Goal: Transaction & Acquisition: Download file/media

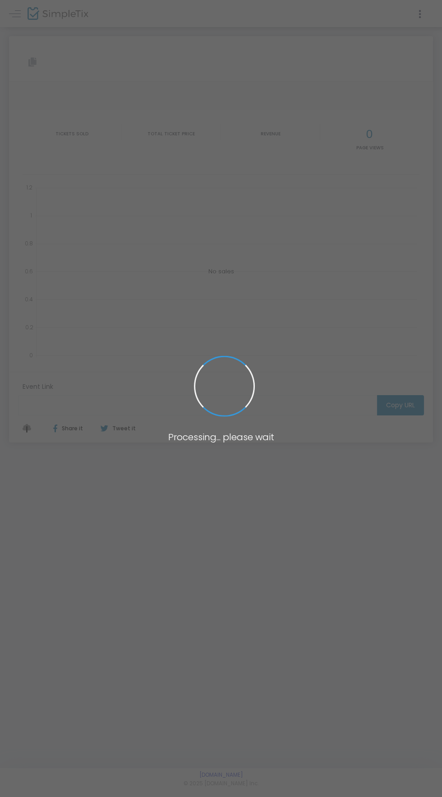
type input "[URL][DOMAIN_NAME]"
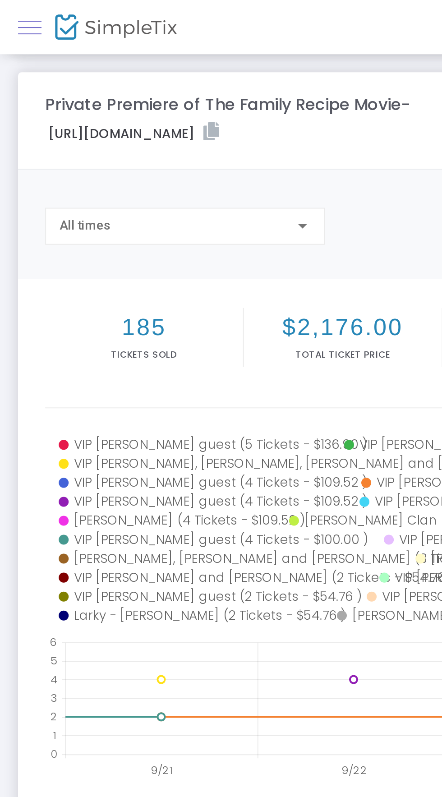
click at [15, 14] on span at bounding box center [15, 14] width 12 height 0
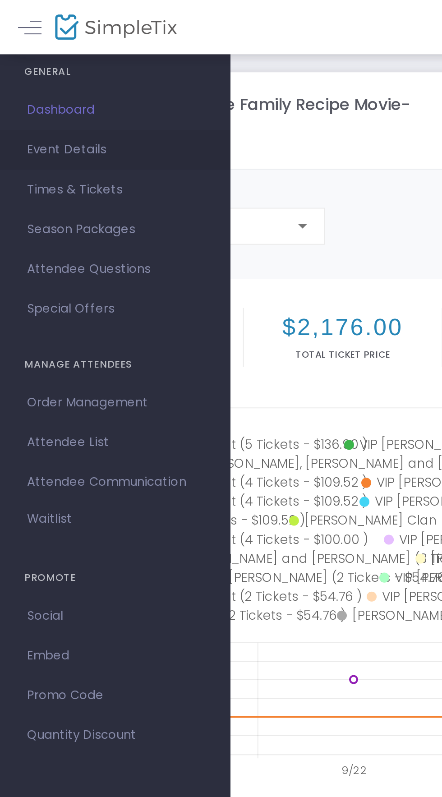
click at [27, 78] on span "Event Details" at bounding box center [58, 75] width 88 height 12
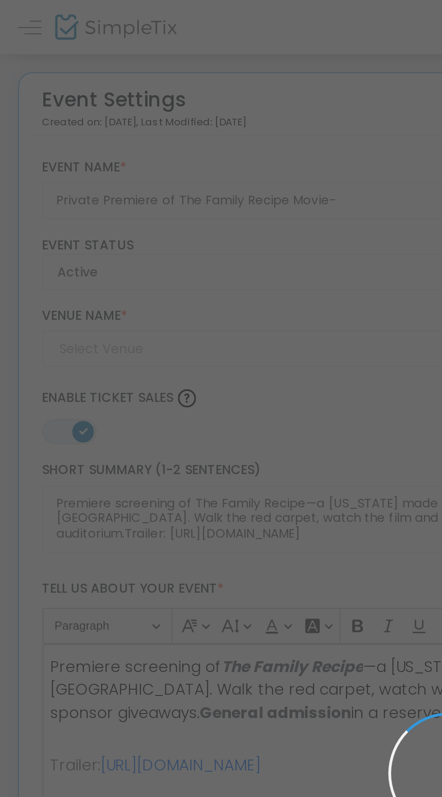
type input "Reading Cinemas"
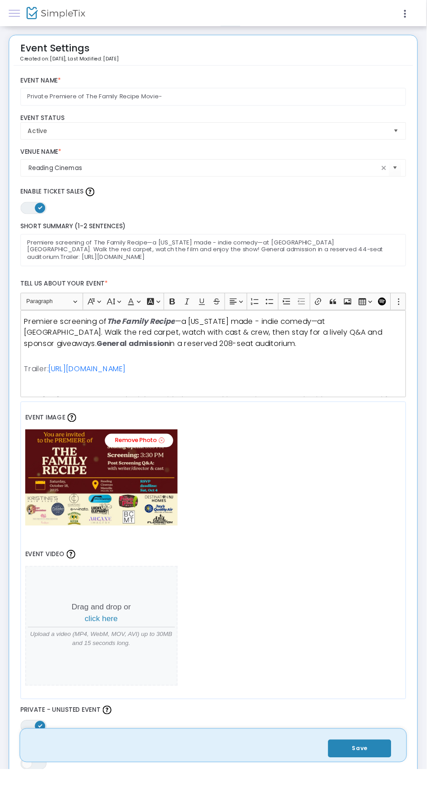
click at [17, 17] on link at bounding box center [15, 14] width 12 height 12
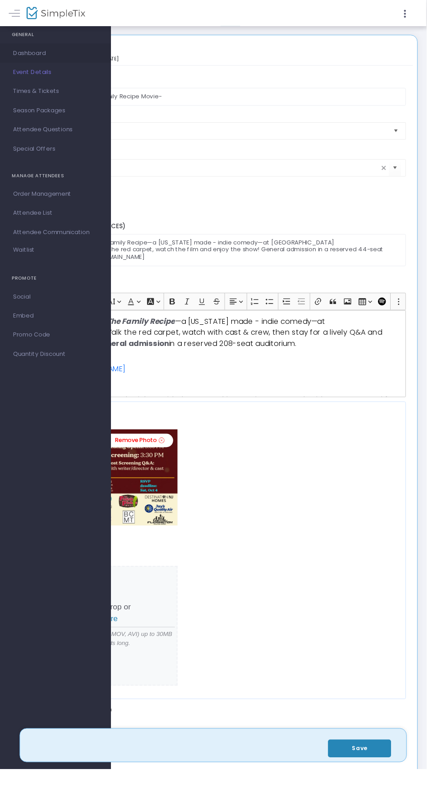
click at [33, 47] on link "Dashboard" at bounding box center [57, 55] width 115 height 20
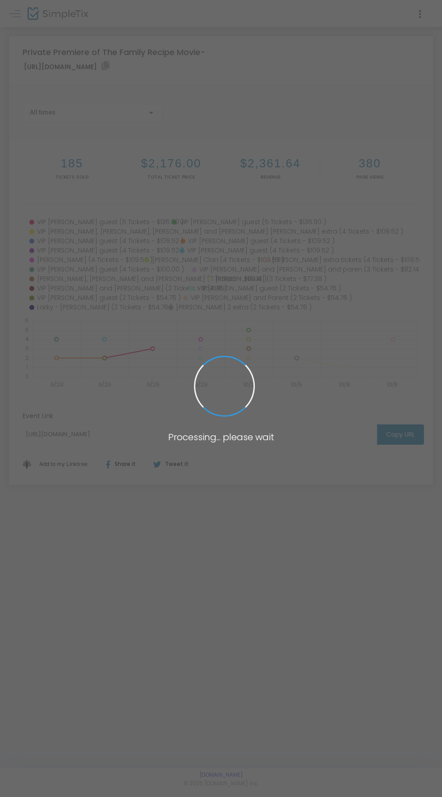
click at [418, 18] on span at bounding box center [221, 398] width 442 height 797
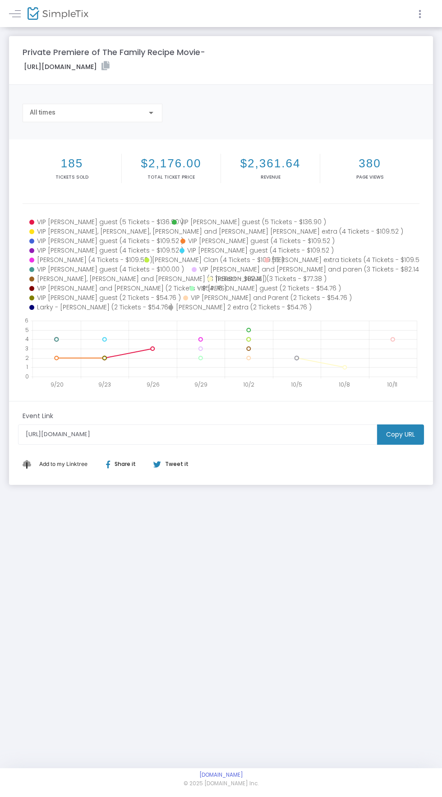
click at [422, 10] on icon at bounding box center [420, 14] width 8 height 11
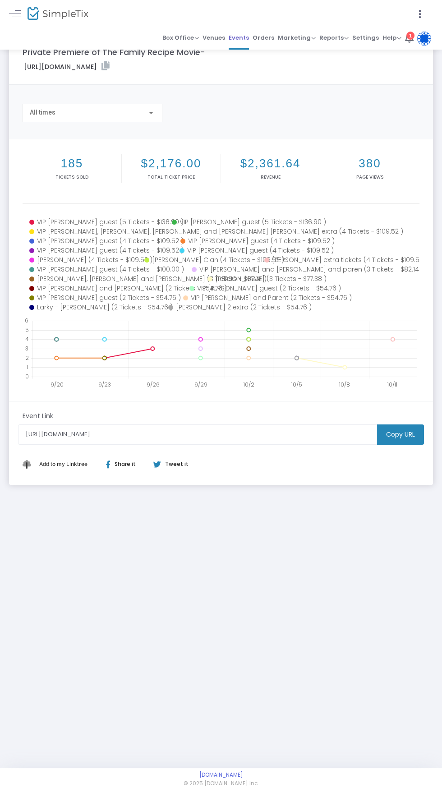
click at [244, 35] on span "Events" at bounding box center [239, 37] width 20 height 13
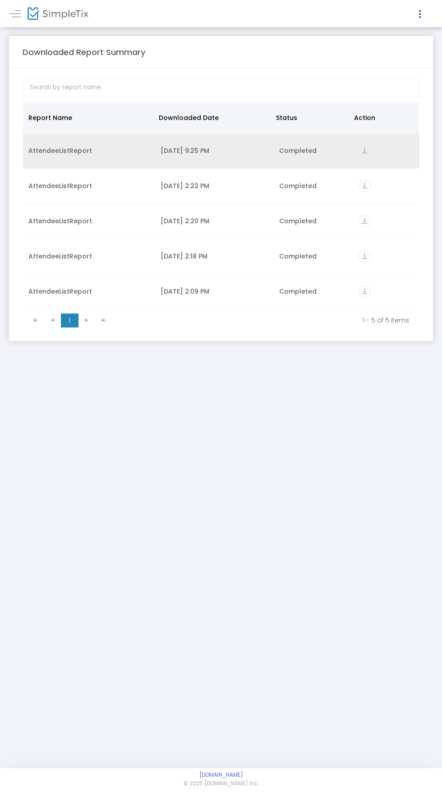
click at [361, 151] on icon "vertical_align_bottom" at bounding box center [365, 151] width 12 height 12
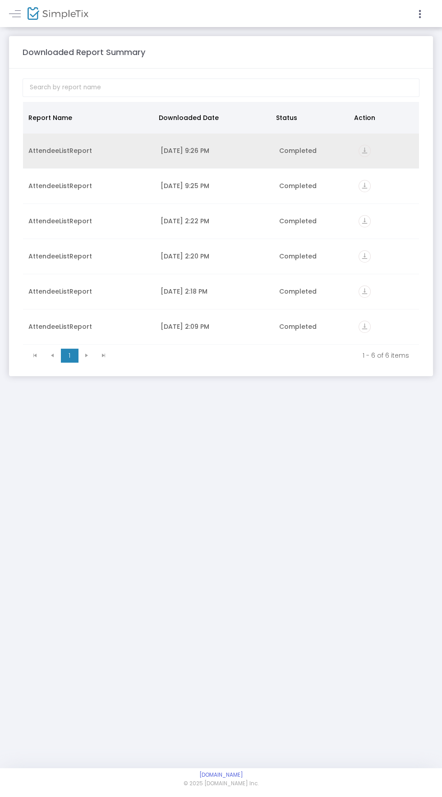
click at [366, 153] on icon "vertical_align_bottom" at bounding box center [365, 151] width 12 height 12
click at [360, 149] on icon "vertical_align_bottom" at bounding box center [365, 151] width 12 height 12
